Goal: Navigation & Orientation: Understand site structure

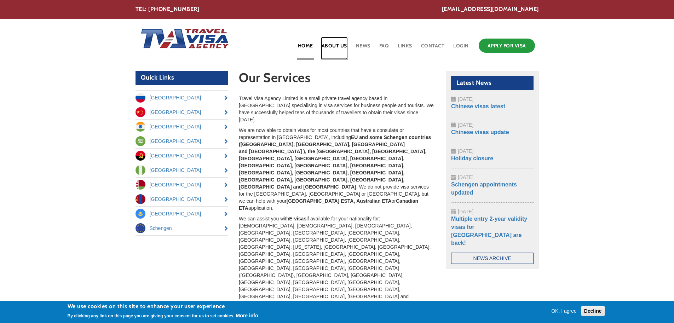
click at [336, 46] on link "About Us" at bounding box center [334, 48] width 27 height 23
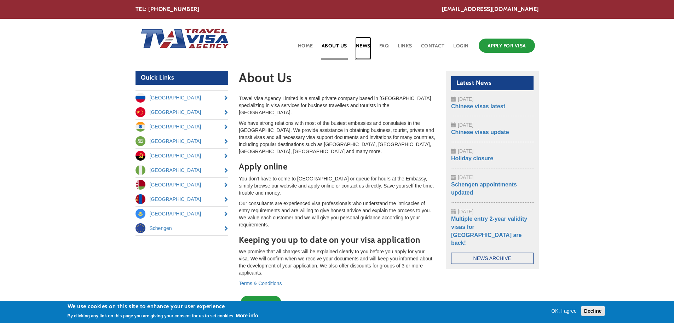
click at [365, 45] on link "News" at bounding box center [363, 48] width 16 height 23
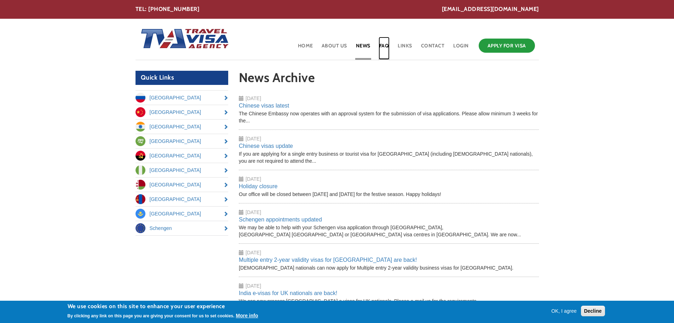
click at [384, 44] on link "FAQ" at bounding box center [384, 48] width 11 height 23
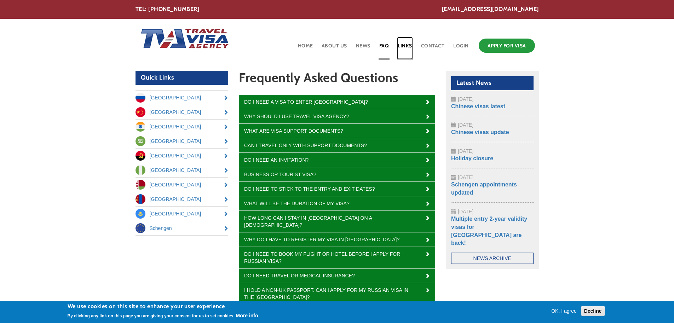
click at [410, 46] on link "Links" at bounding box center [405, 48] width 16 height 23
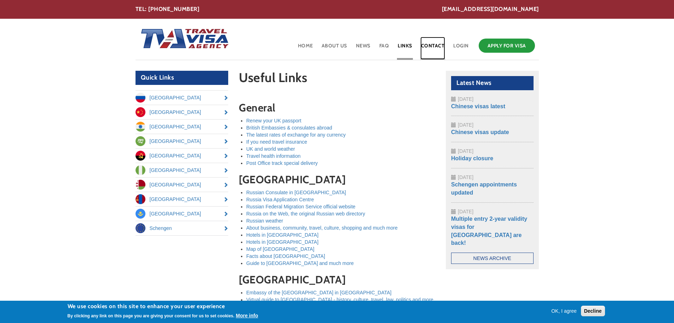
click at [428, 43] on link "Contact" at bounding box center [433, 48] width 25 height 23
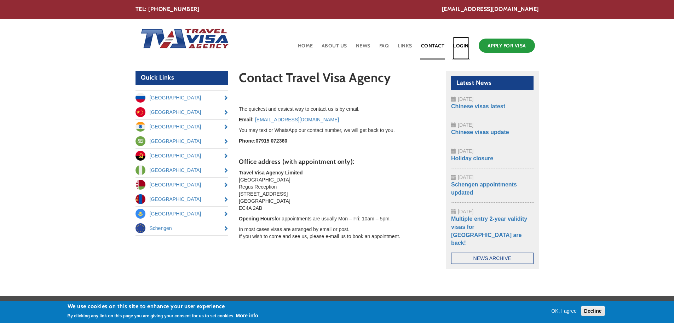
click at [462, 44] on link "Login" at bounding box center [461, 48] width 17 height 23
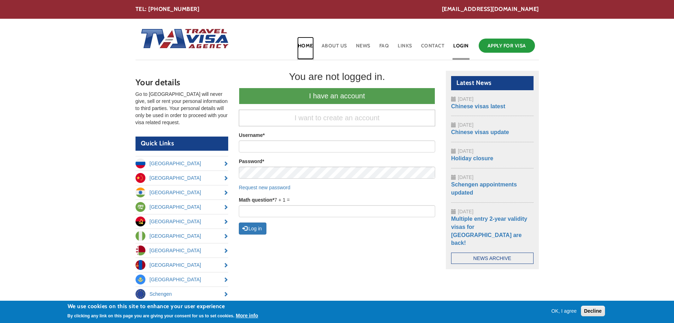
click at [309, 43] on link "Home" at bounding box center [305, 48] width 17 height 23
